Goal: Information Seeking & Learning: Learn about a topic

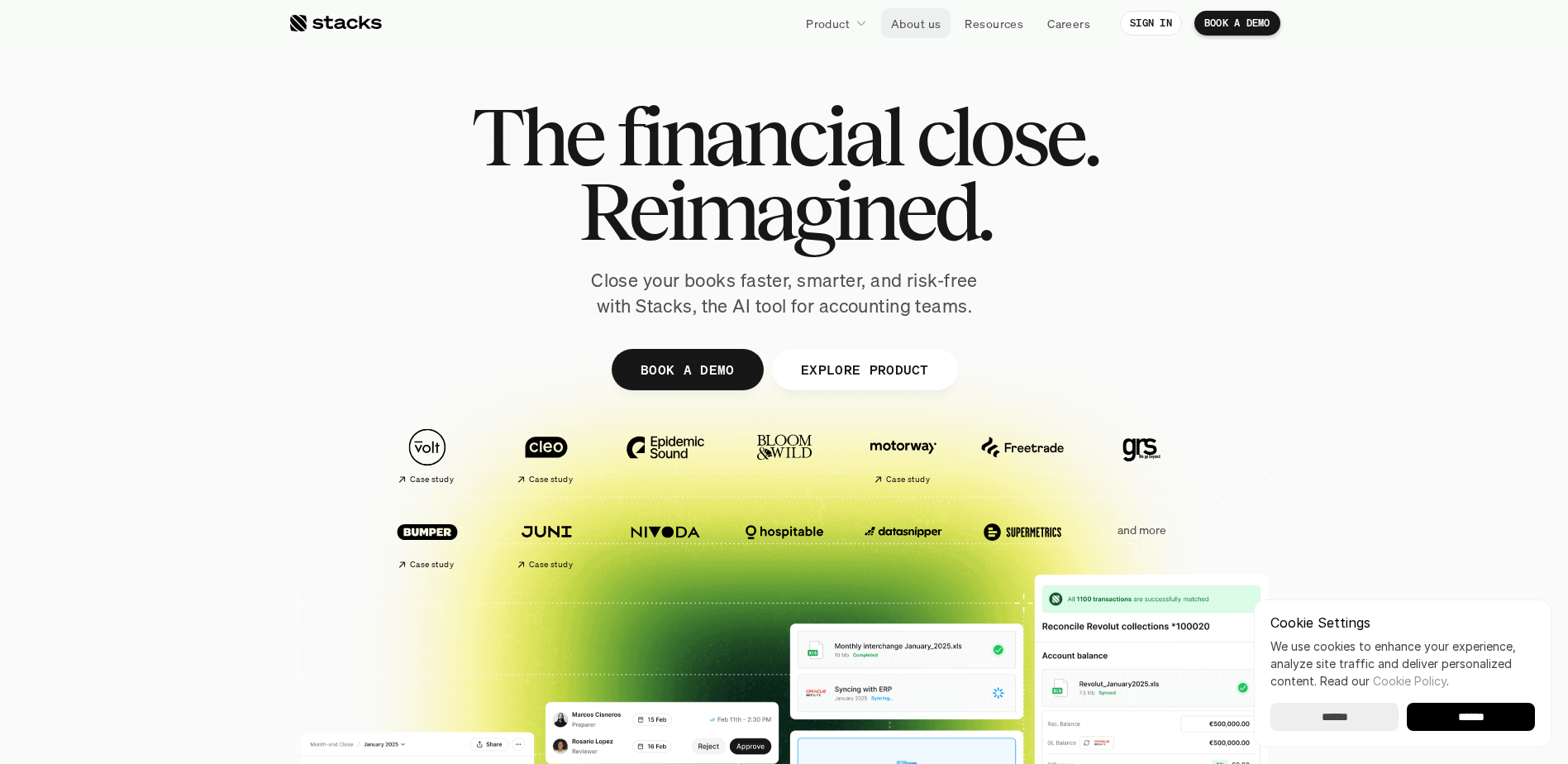
click at [927, 29] on p "About us" at bounding box center [915, 23] width 49 height 18
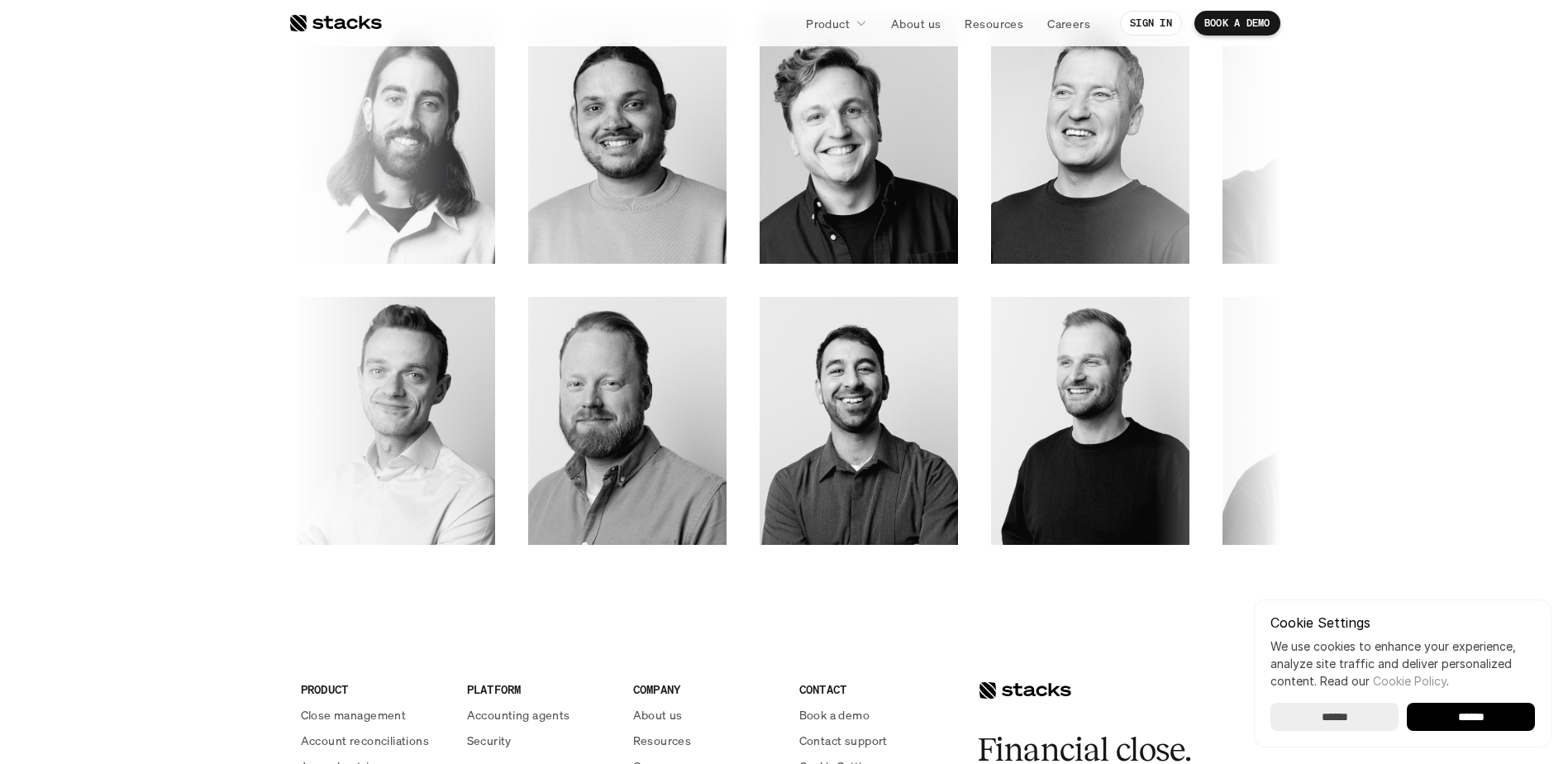
scroll to position [2450, 0]
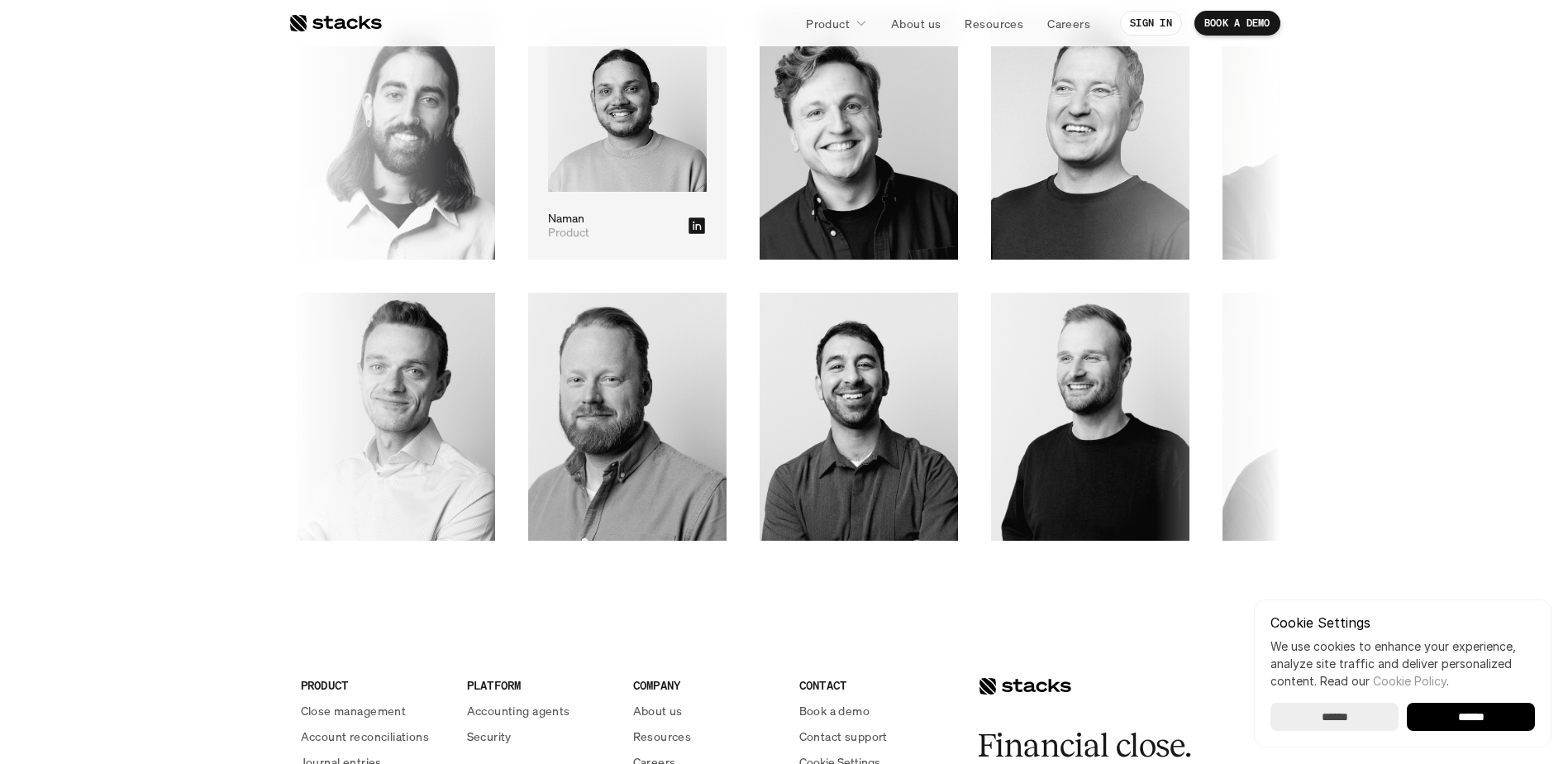
drag, startPoint x: 309, startPoint y: 189, endPoint x: 153, endPoint y: 227, distance: 160.6
click at [153, 227] on section "OUR TEAM The Stacks team We’re a team of product leaders, designers, and engine…" at bounding box center [784, 181] width 1568 height 883
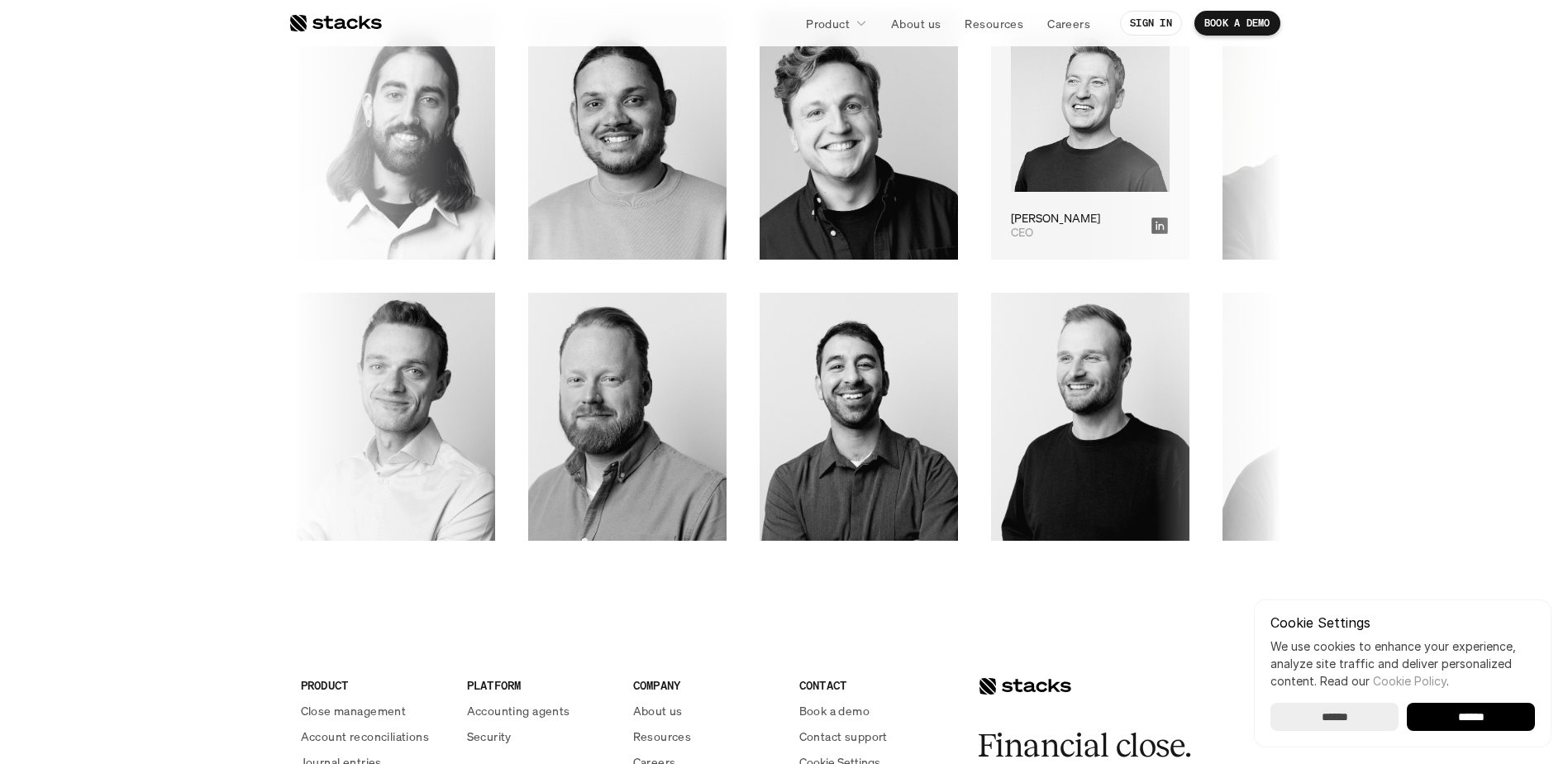
click at [991, 194] on div "CEO Albert" at bounding box center [1090, 135] width 198 height 248
click at [1148, 221] on icon at bounding box center [1157, 226] width 17 height 17
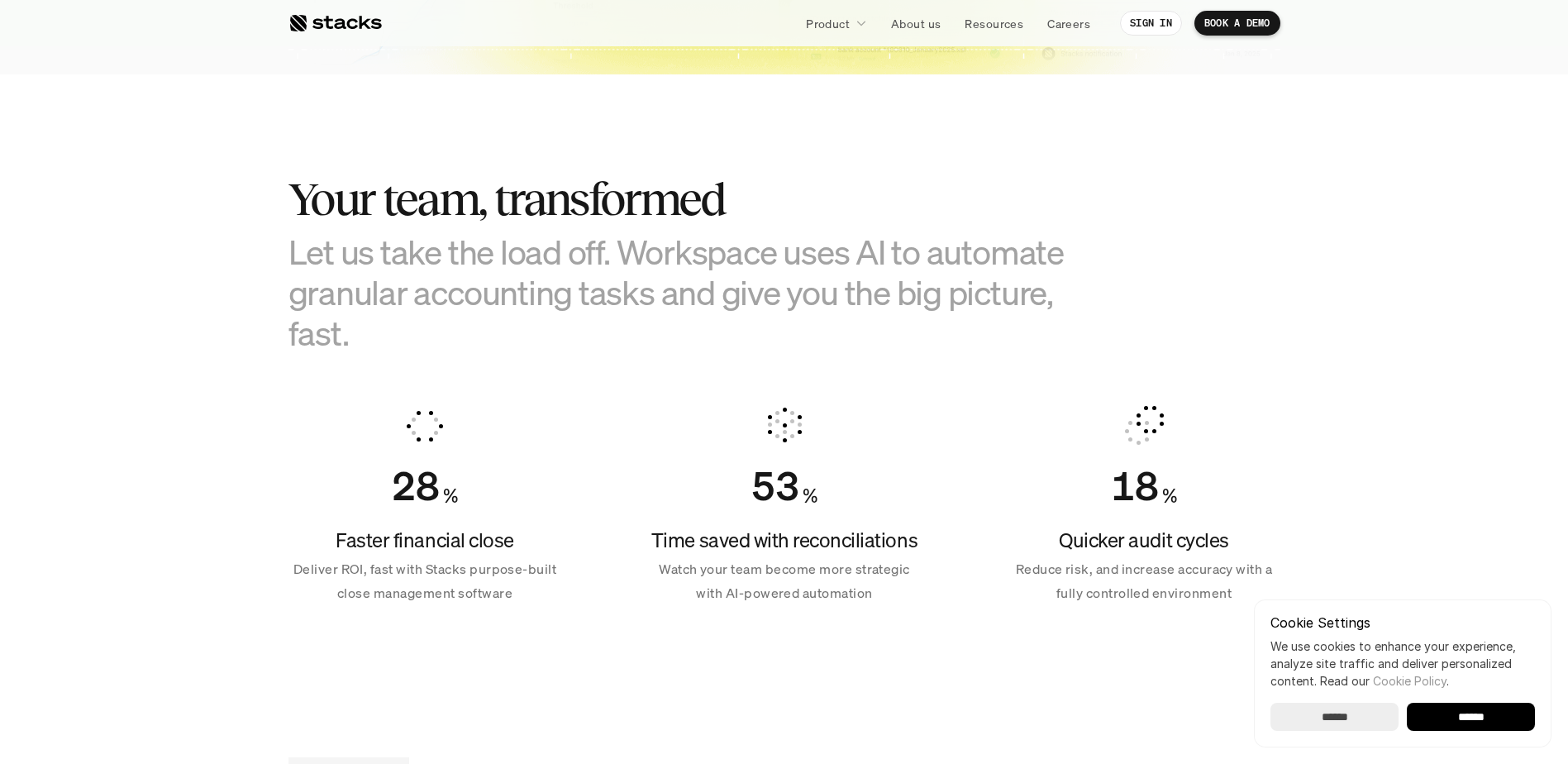
scroll to position [957, 0]
